Goal: Information Seeking & Learning: Learn about a topic

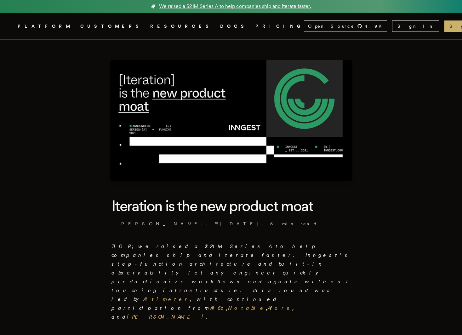
click at [297, 208] on h1 "Iteration is the new product moat" at bounding box center [230, 206] width 239 height 20
copy h1 "moat"
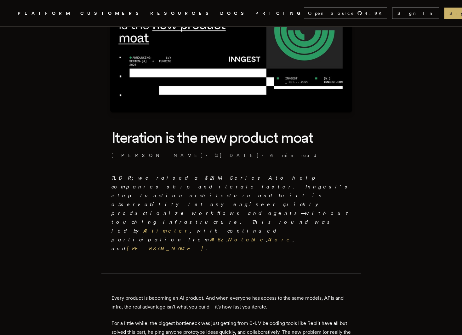
scroll to position [69, 0]
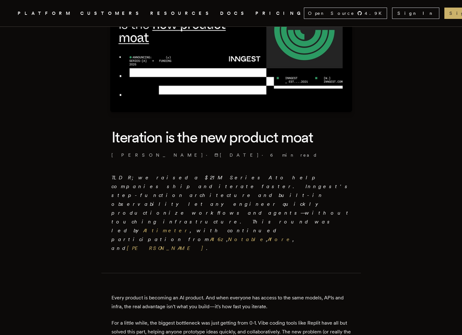
click at [303, 293] on p "Every product is becoming an AI product. And when everyone has access to the sa…" at bounding box center [230, 302] width 239 height 18
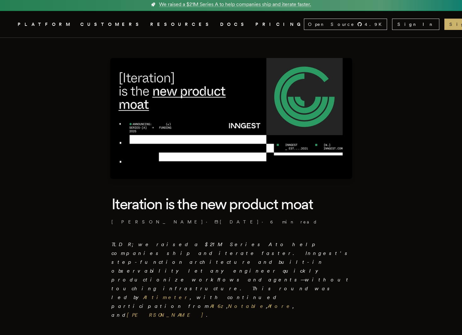
scroll to position [0, 0]
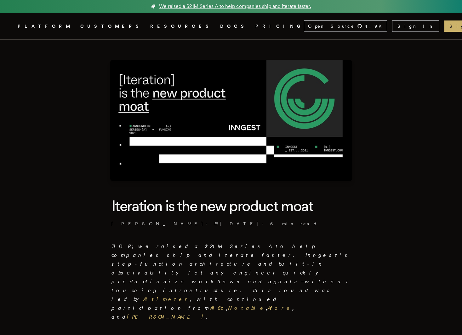
click at [219, 6] on span "We raised a $21M Series A to help companies ship and iterate faster." at bounding box center [235, 7] width 152 height 8
click at [224, 250] on p "TLDR; we raised a $21M Series A to help companies ship and iterate faster. Inng…" at bounding box center [230, 281] width 239 height 79
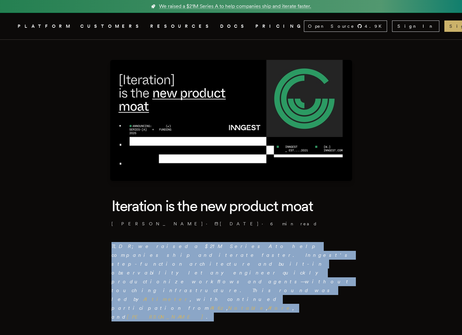
click at [224, 250] on p "TLDR; we raised a $21M Series A to help companies ship and iterate faster. Inng…" at bounding box center [230, 281] width 239 height 79
click at [214, 250] on p "TLDR; we raised a $21M Series A to help companies ship and iterate faster. Inng…" at bounding box center [230, 281] width 239 height 79
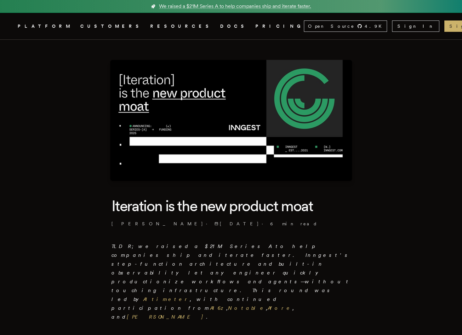
click at [247, 274] on p "TLDR; we raised a $21M Series A to help companies ship and iterate faster. Inng…" at bounding box center [230, 281] width 239 height 79
click at [404, 26] on link "Sign In" at bounding box center [415, 25] width 47 height 11
